Goal: Information Seeking & Learning: Learn about a topic

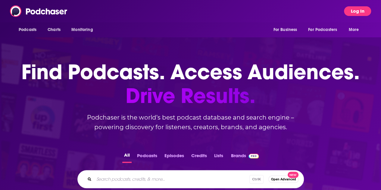
click at [356, 11] on button "Log In" at bounding box center [357, 11] width 27 height 10
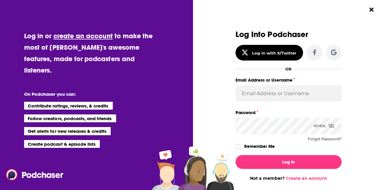
click at [254, 104] on div "Email Address or Username" at bounding box center [288, 92] width 106 height 33
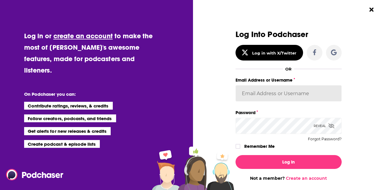
click at [257, 96] on input "Email Address or Username" at bounding box center [288, 93] width 106 height 16
type input "[EMAIL_ADDRESS][DOMAIN_NAME]"
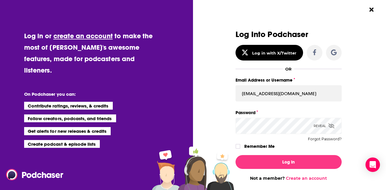
click at [235, 155] on button "Log In" at bounding box center [288, 162] width 106 height 14
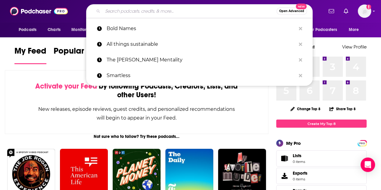
click at [140, 13] on input "Search podcasts, credits, & more..." at bounding box center [190, 11] width 174 height 10
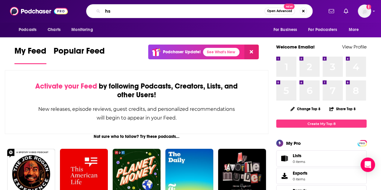
type input "h"
type input "HSTalks"
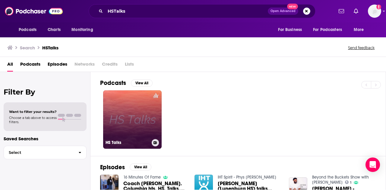
click at [137, 126] on link "HS Talks" at bounding box center [132, 119] width 58 height 58
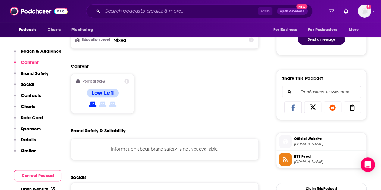
scroll to position [331, 0]
